Goal: Task Accomplishment & Management: Manage account settings

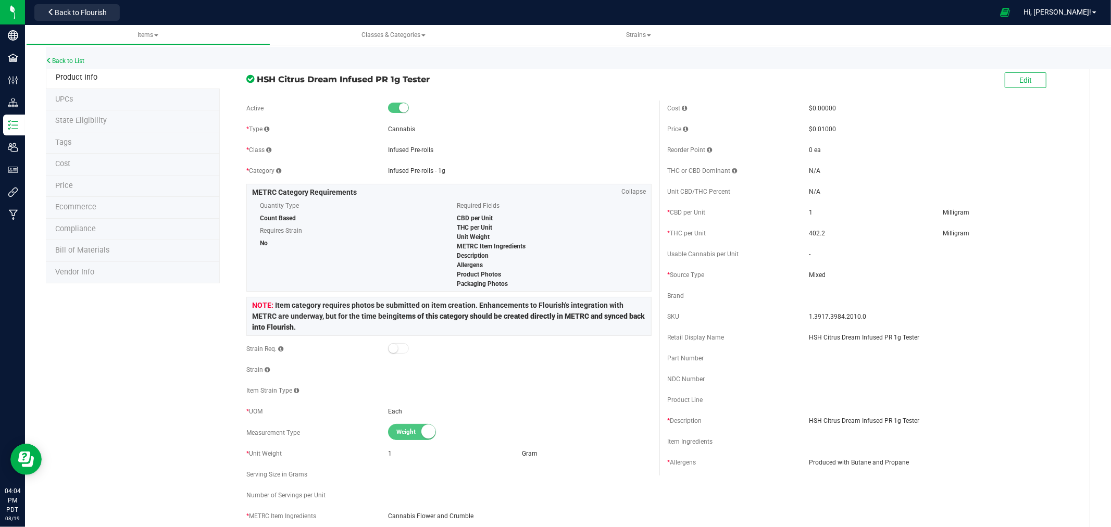
click at [75, 55] on div "Back to List" at bounding box center [601, 58] width 1111 height 22
click at [79, 57] on link "Back to List" at bounding box center [65, 60] width 39 height 7
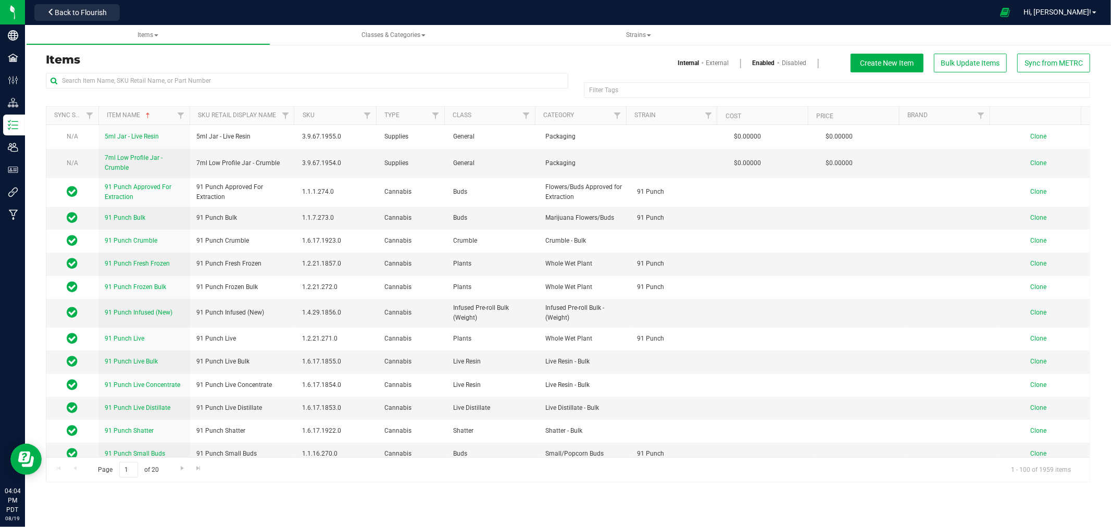
click at [329, 7] on div at bounding box center [558, 12] width 869 height 20
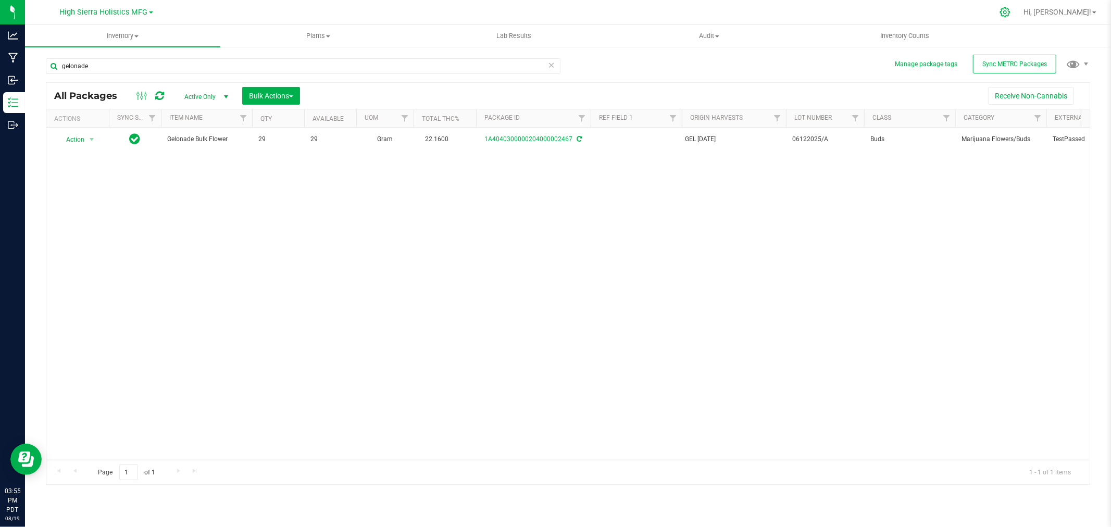
click at [1010, 12] on icon at bounding box center [1004, 12] width 11 height 11
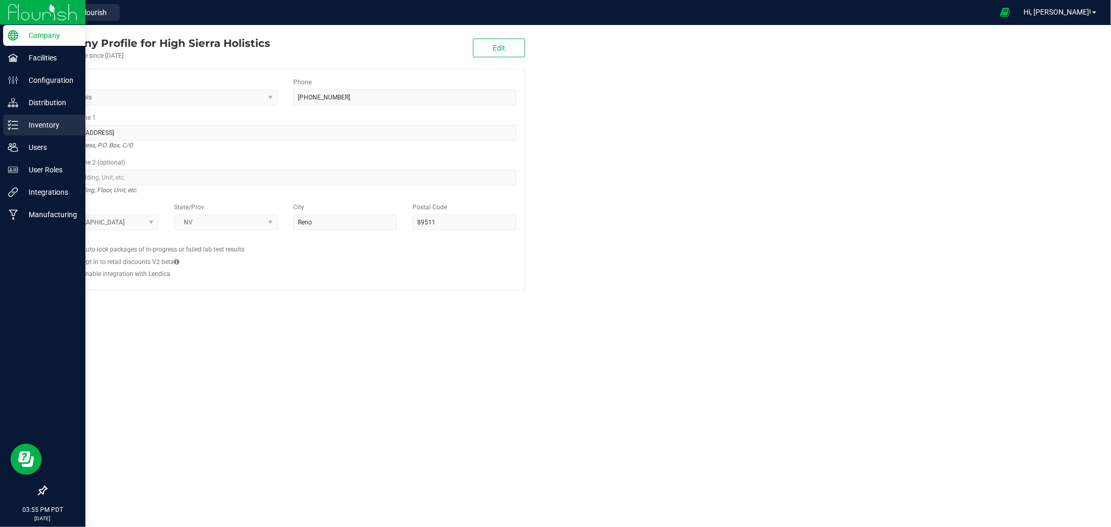
click at [53, 131] on p "Inventory" at bounding box center [49, 125] width 63 height 13
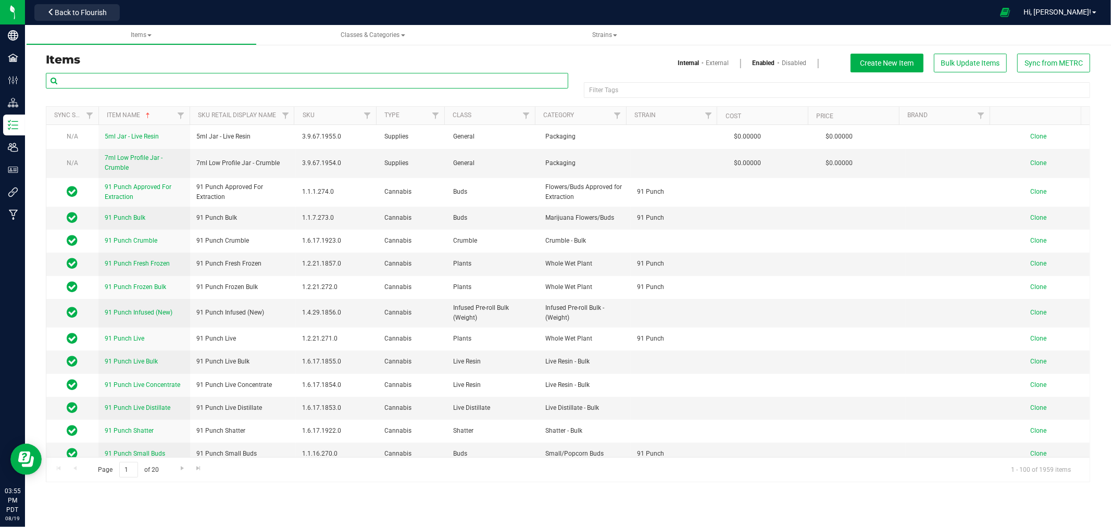
click at [111, 76] on input "text" at bounding box center [307, 81] width 522 height 16
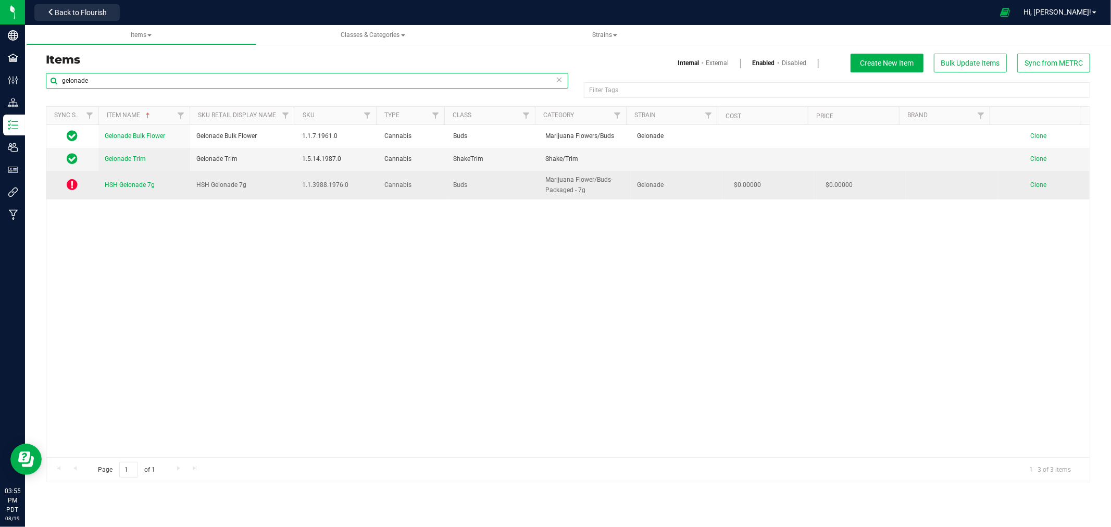
type input "gelonade"
click at [121, 181] on span "HSH Gelonade 7g" at bounding box center [130, 184] width 50 height 7
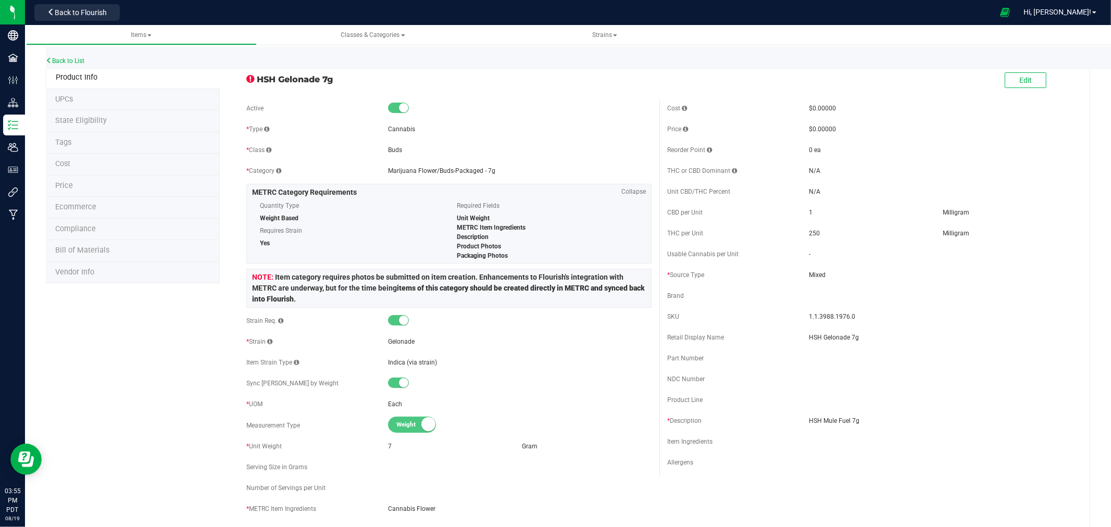
click at [70, 125] on li "State Eligibility" at bounding box center [133, 121] width 174 height 22
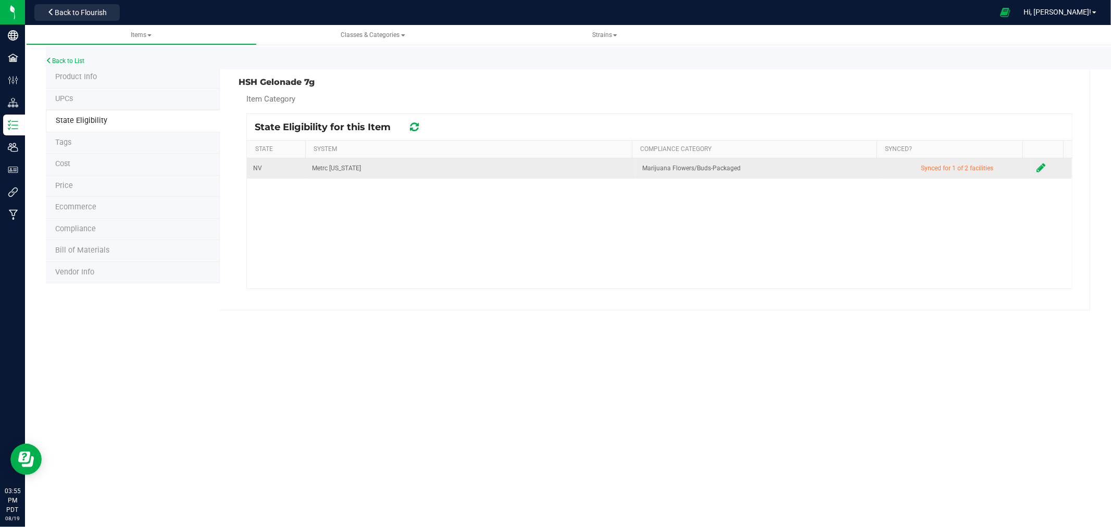
click at [1037, 170] on icon at bounding box center [1041, 168] width 9 height 10
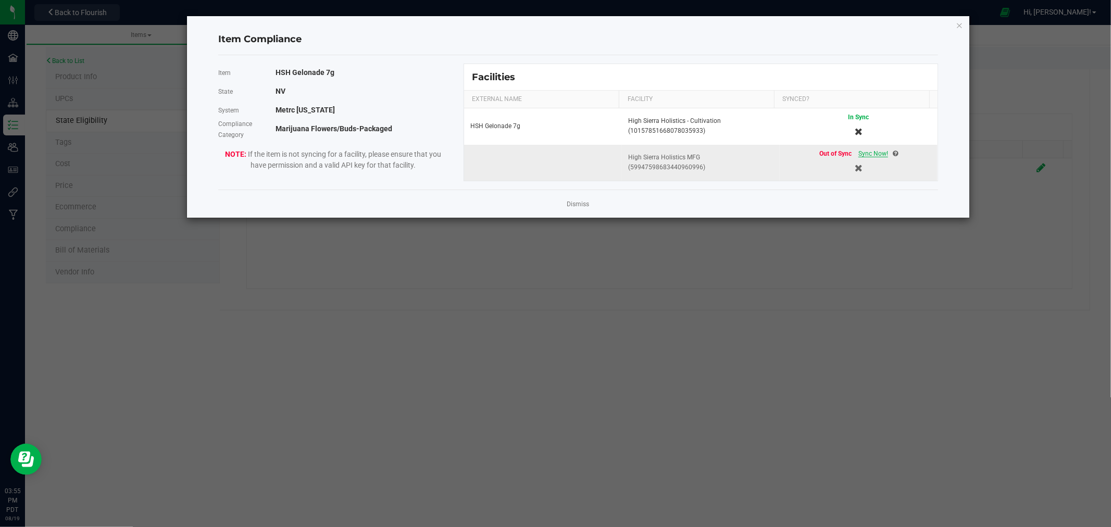
click at [865, 153] on span "Sync Now!" at bounding box center [873, 153] width 30 height 7
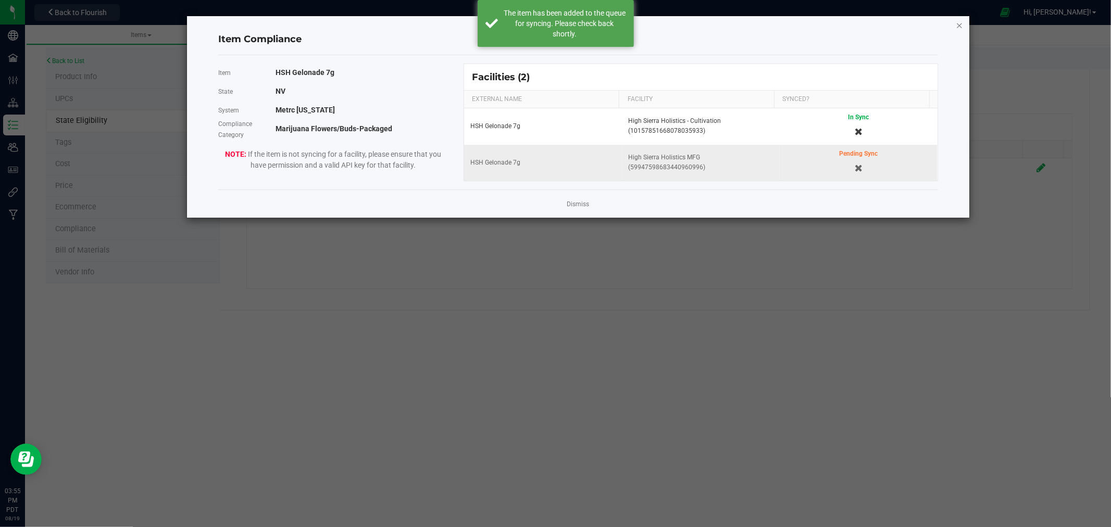
click at [960, 19] on icon "Close modal" at bounding box center [959, 25] width 7 height 13
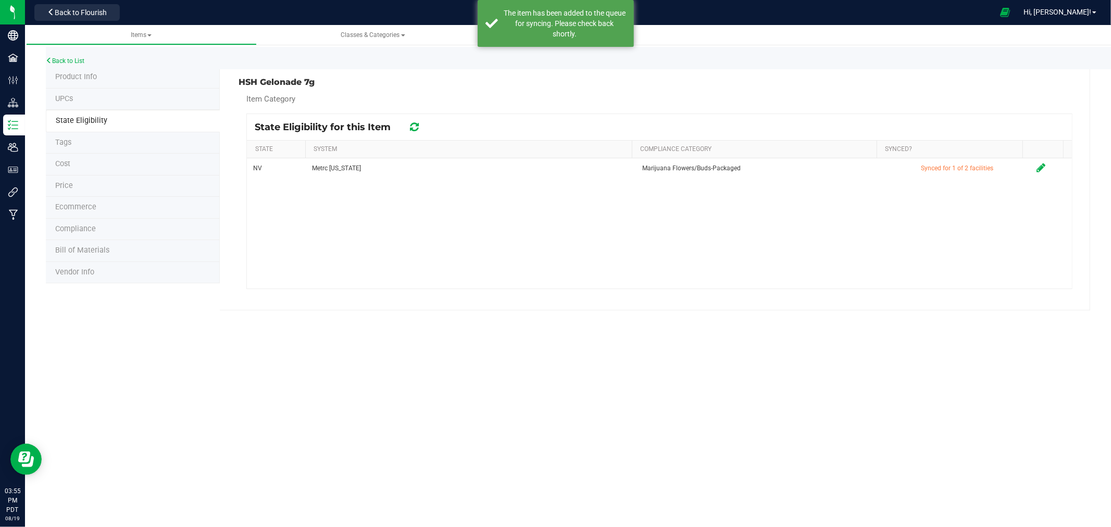
click at [82, 71] on li "Product Info" at bounding box center [133, 78] width 174 height 22
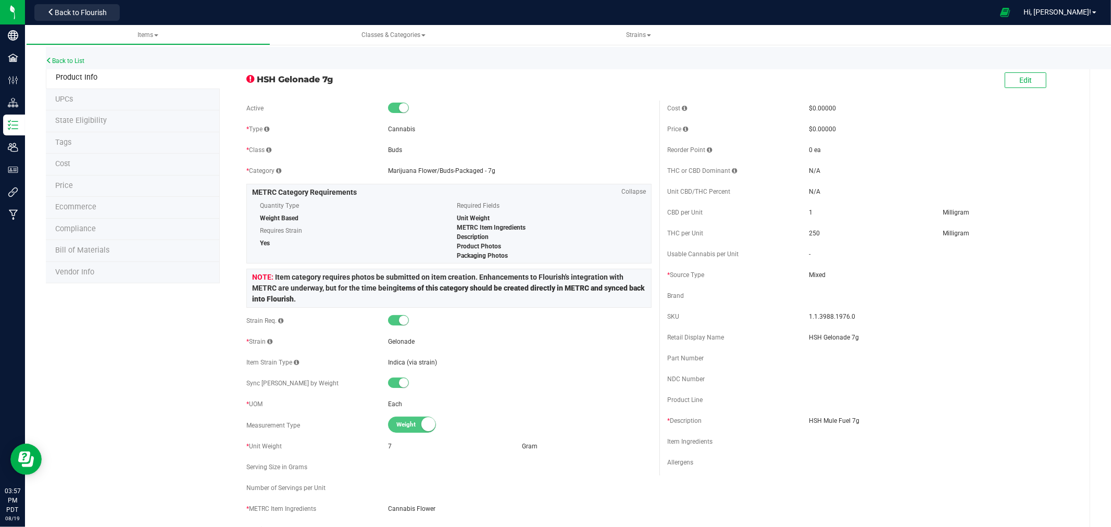
click at [84, 122] on span "State Eligibility" at bounding box center [81, 120] width 52 height 9
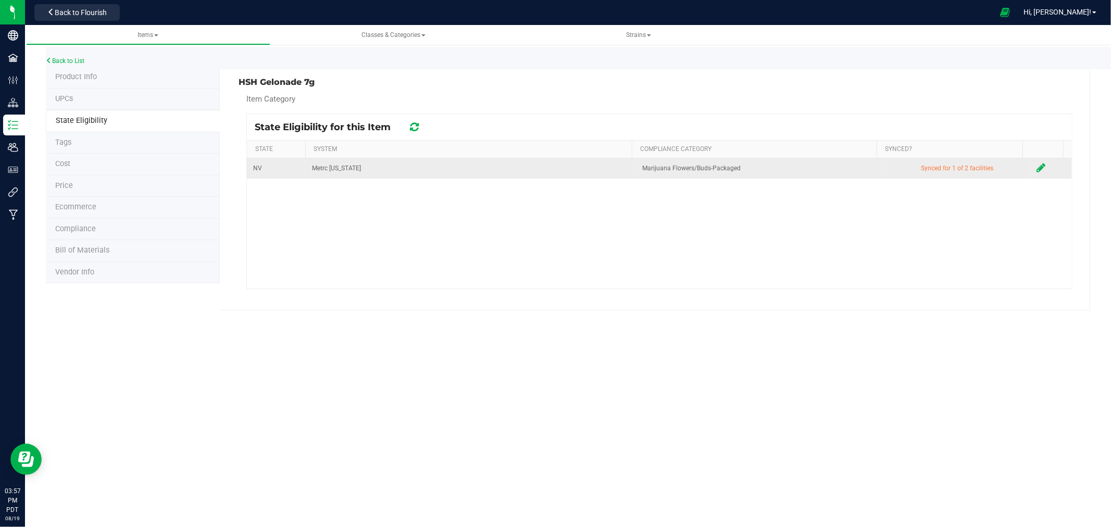
click at [1037, 167] on icon at bounding box center [1041, 168] width 9 height 10
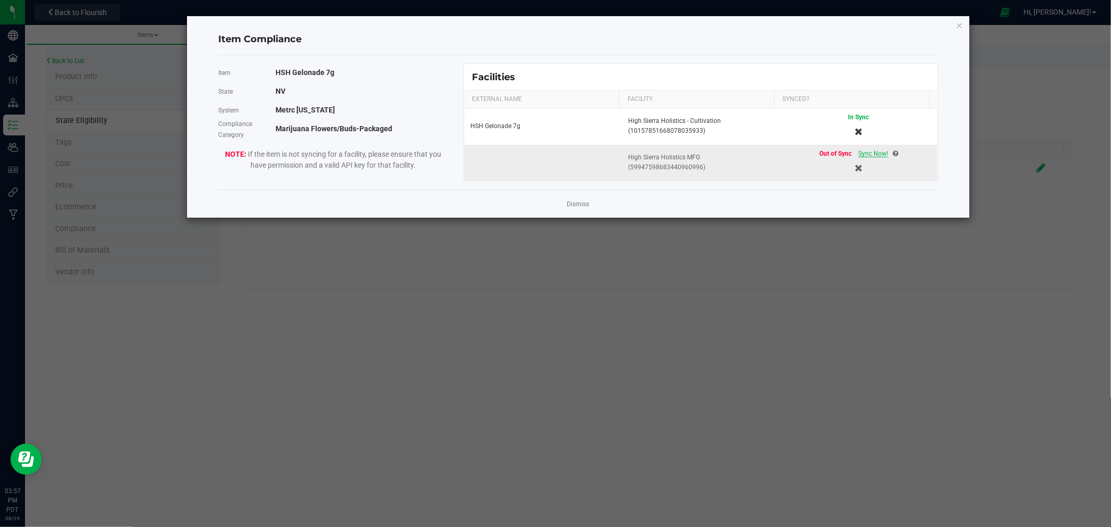
click at [860, 157] on span "Sync Now!" at bounding box center [873, 153] width 30 height 7
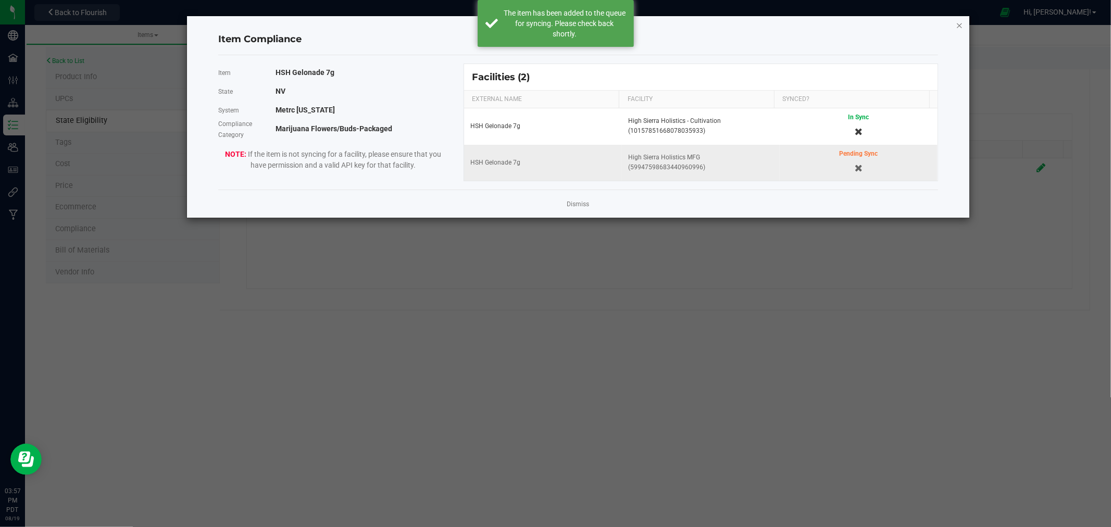
click at [960, 22] on icon "Close modal" at bounding box center [959, 25] width 7 height 13
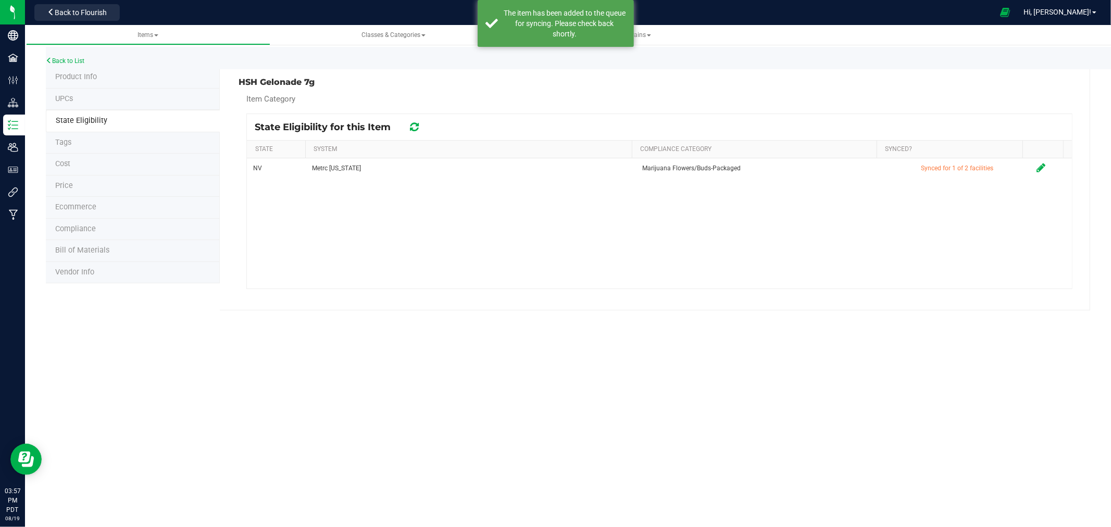
click at [84, 74] on span "Product Info" at bounding box center [76, 76] width 42 height 9
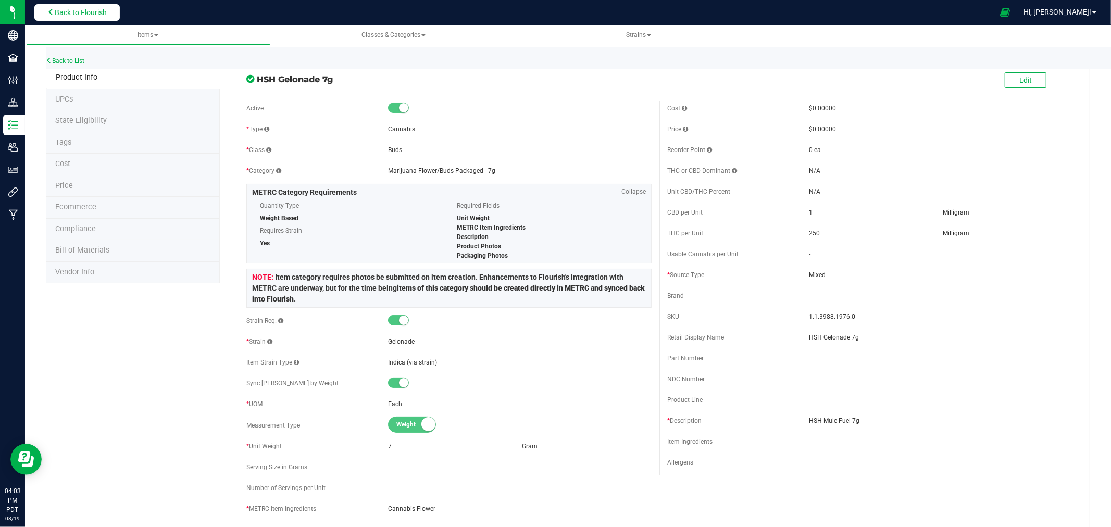
click at [102, 6] on button "Back to Flourish" at bounding box center [76, 12] width 85 height 17
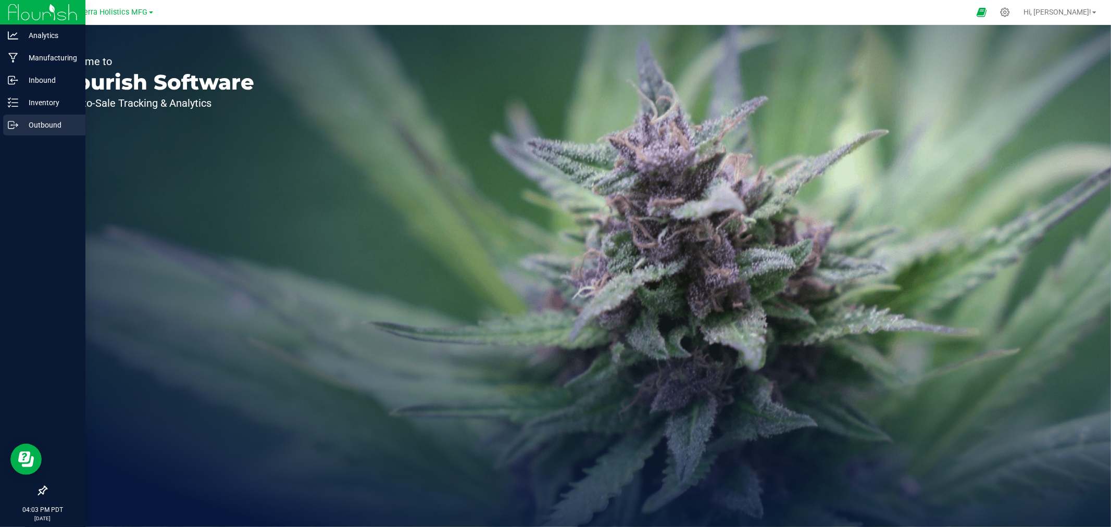
click at [40, 126] on p "Outbound" at bounding box center [49, 125] width 63 height 13
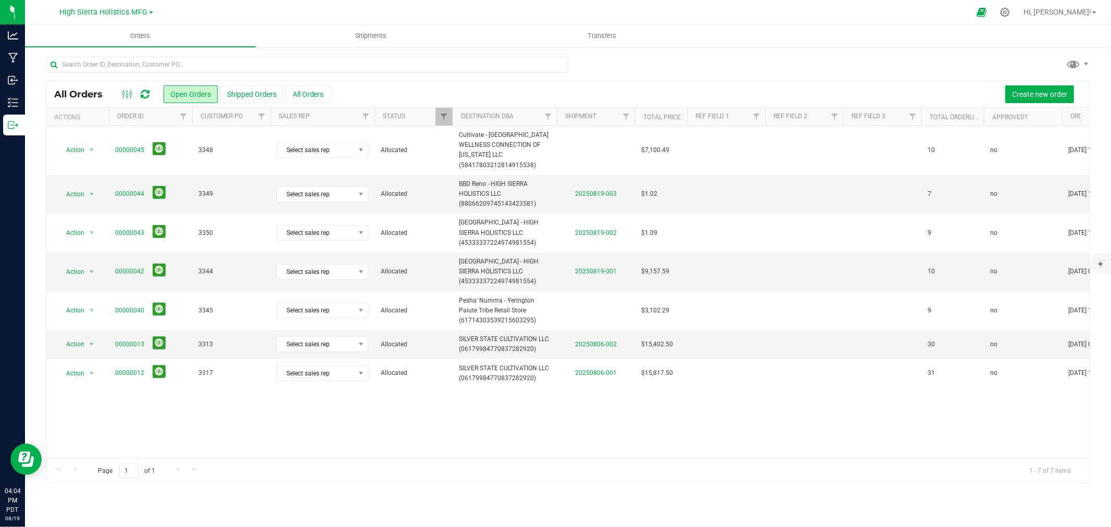
click at [315, 8] on div at bounding box center [577, 12] width 783 height 20
